Goal: Check status: Check status

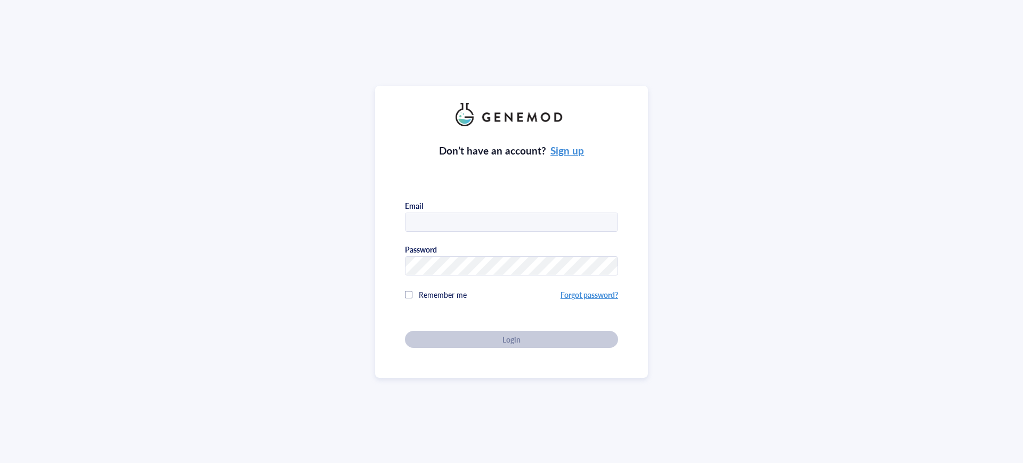
type input "[EMAIL_ADDRESS][DOMAIN_NAME]"
click at [531, 337] on div "Don’t have an account? Sign up Email [EMAIL_ADDRESS][DOMAIN_NAME] Password Reme…" at bounding box center [511, 237] width 213 height 222
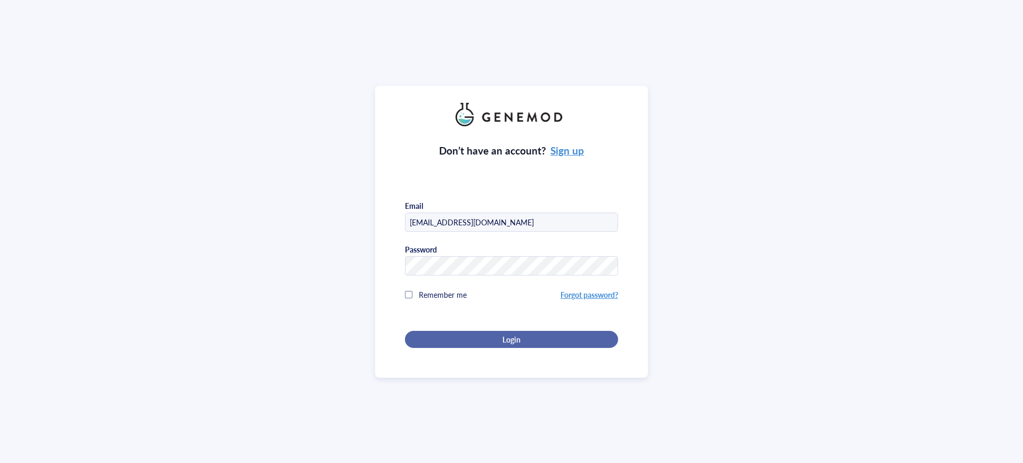
click at [515, 340] on span "Login" at bounding box center [512, 340] width 18 height 10
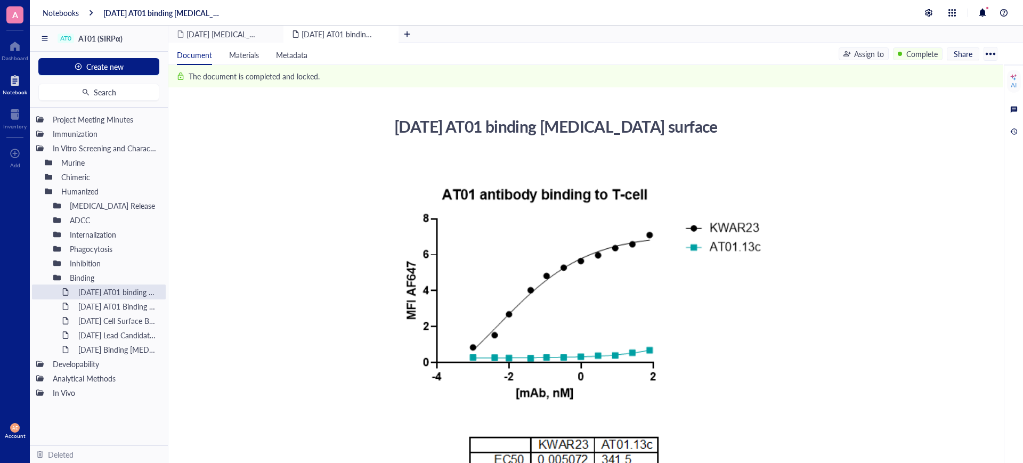
click at [17, 77] on div at bounding box center [15, 80] width 25 height 17
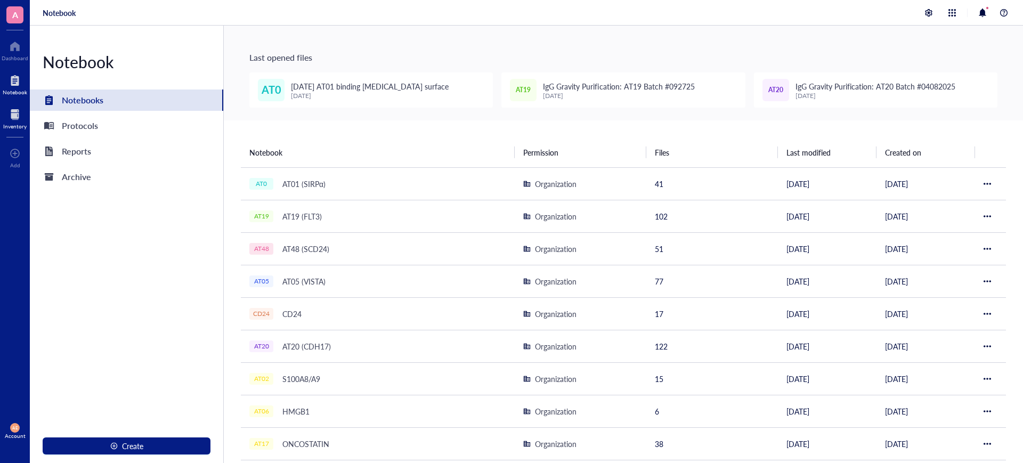
click at [13, 116] on div at bounding box center [14, 114] width 23 height 17
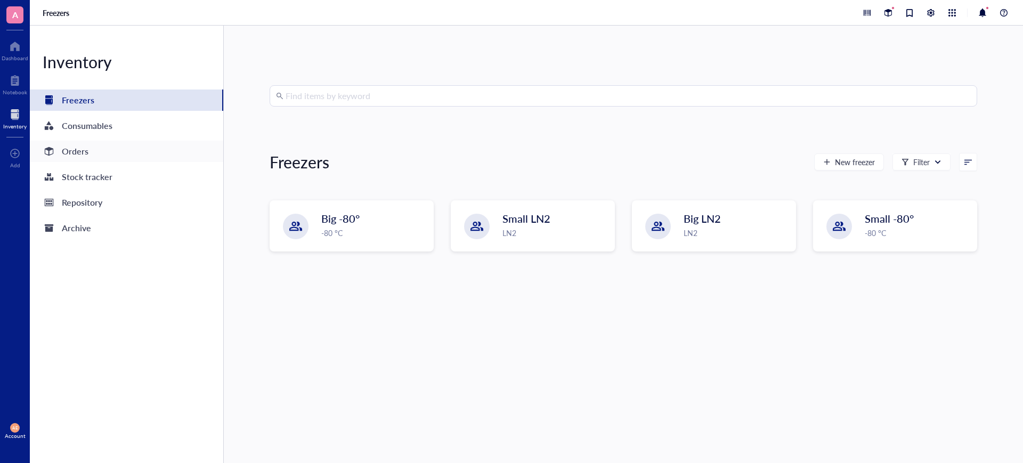
click at [85, 151] on div "Orders" at bounding box center [75, 151] width 27 height 15
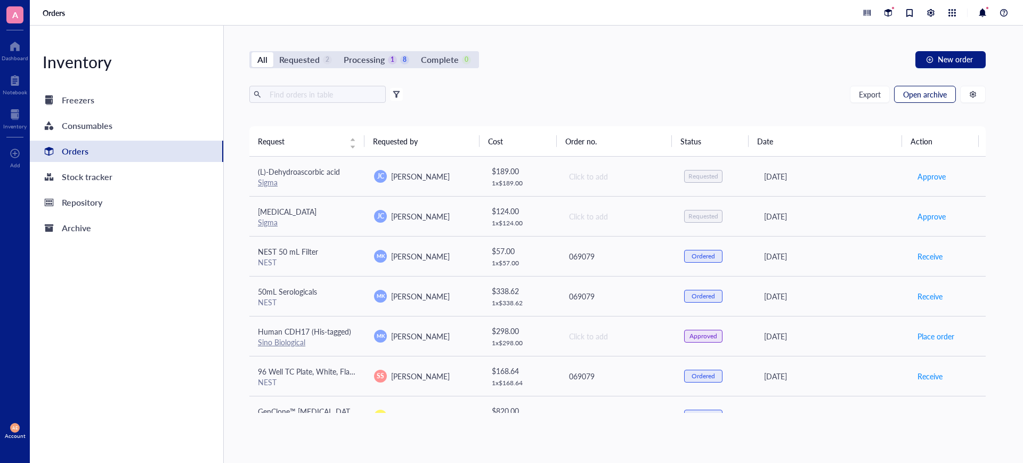
click at [916, 91] on span "Open archive" at bounding box center [925, 94] width 44 height 9
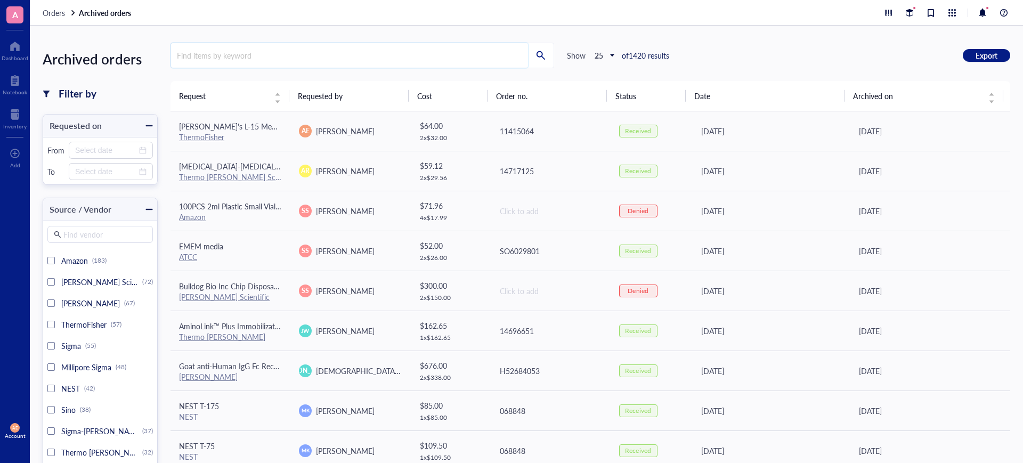
click at [245, 57] on input "search" at bounding box center [349, 55] width 357 height 25
type input "accu"
